Goal: Task Accomplishment & Management: Complete application form

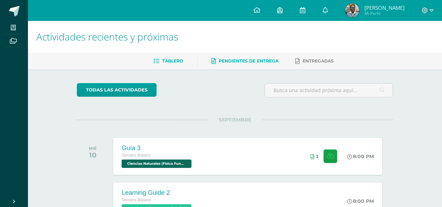
click at [267, 58] on link "Pendientes de entrega" at bounding box center [244, 60] width 67 height 11
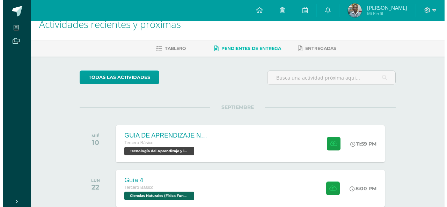
scroll to position [14, 0]
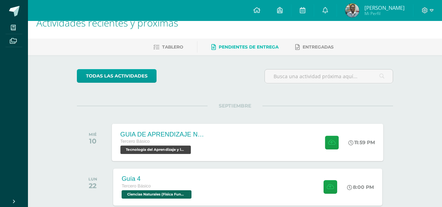
click at [268, 130] on div "GUIA DE APRENDIZAJE NO 3 / VIDEO Tercero Básico Tecnología del Aprendizaje y la…" at bounding box center [247, 142] width 271 height 37
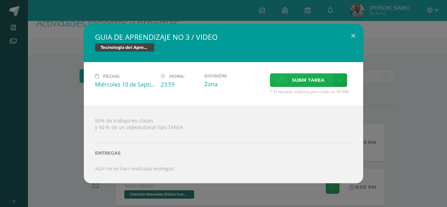
click at [287, 79] on label "Subir tarea" at bounding box center [302, 80] width 64 height 14
click at [0, 0] on input "Subir tarea" at bounding box center [0, 0] width 0 height 0
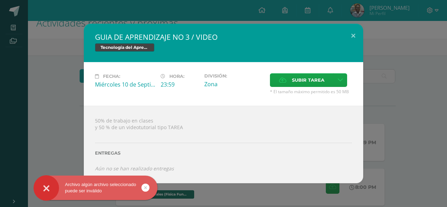
click at [146, 190] on icon at bounding box center [145, 188] width 3 height 8
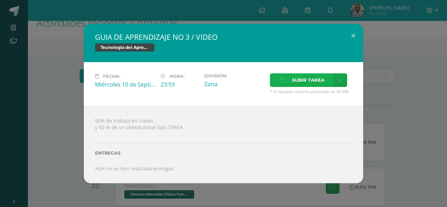
drag, startPoint x: 278, startPoint y: 89, endPoint x: 282, endPoint y: 83, distance: 7.1
click at [282, 83] on div "Subir tarea * El tamaño máximo permitido es 50 MB" at bounding box center [311, 83] width 82 height 21
click at [282, 83] on label "Subir tarea" at bounding box center [302, 80] width 64 height 14
click at [0, 0] on input "Subir tarea" at bounding box center [0, 0] width 0 height 0
click at [237, 128] on div "50% de trabajo en clases y 50 % de un videotutorial tipo TAREA Entregas Aún no …" at bounding box center [223, 144] width 279 height 77
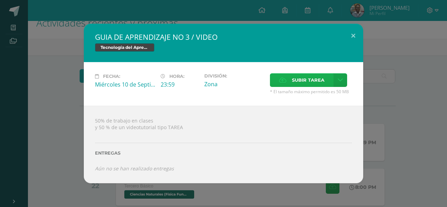
click at [327, 83] on label "Subir tarea" at bounding box center [302, 80] width 64 height 14
click at [0, 0] on input "Subir tarea" at bounding box center [0, 0] width 0 height 0
click at [337, 79] on link at bounding box center [340, 80] width 14 height 14
click at [319, 97] on span "Subir enlace" at bounding box center [310, 95] width 29 height 7
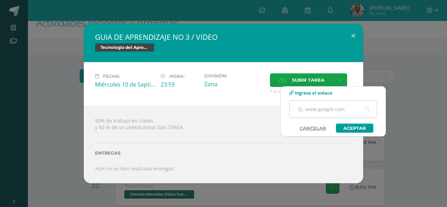
click at [317, 110] on input "text" at bounding box center [332, 109] width 87 height 17
click at [312, 112] on input "text" at bounding box center [332, 109] width 87 height 17
paste input "https://drive.google.com/file/d/1Nx1e8aM27w_VFN_53muzCc3I2lWDIke6/view?usp=shar…"
type input "https://drive.google.com/file/d/1Nx1e8aM27w_VFN_53muzCc3I2lWDIke6/view?usp=shar…"
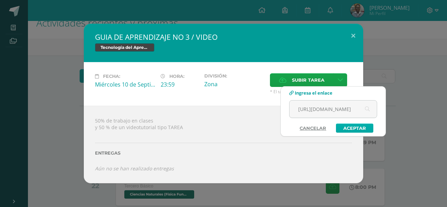
scroll to position [0, 0]
click at [344, 126] on link "Aceptar" at bounding box center [354, 128] width 37 height 9
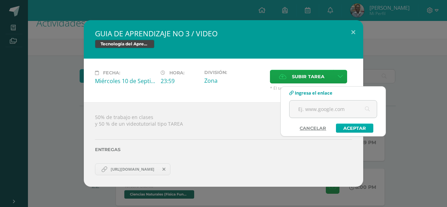
scroll to position [7, 0]
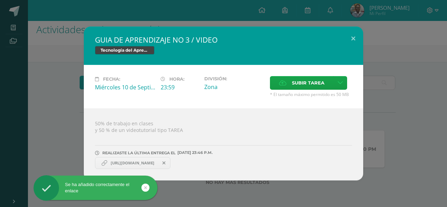
click at [388, 149] on div "GUIA DE APRENDIZAJE NO 3 / VIDEO Tecnología del Aprendizaje y la Comunicación (…" at bounding box center [223, 104] width 441 height 154
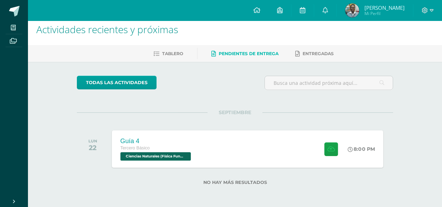
click at [204, 160] on div "Guía 4 Tercero Básico Ciencias Naturales (Física Fundamental) 'D' 8:00 PM Guía …" at bounding box center [247, 148] width 271 height 37
